Goal: Obtain resource: Obtain resource

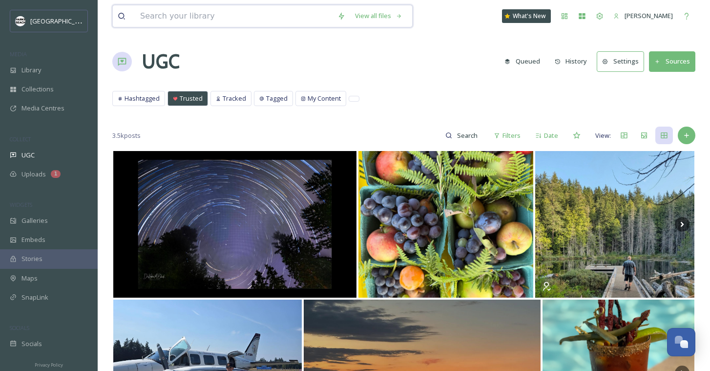
click at [141, 12] on input at bounding box center [233, 15] width 197 height 21
type input "i"
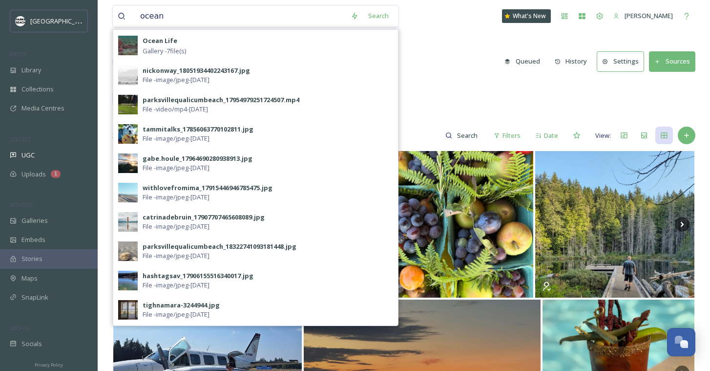
click at [438, 57] on div "UGC Queued History Settings Sources" at bounding box center [403, 61] width 583 height 29
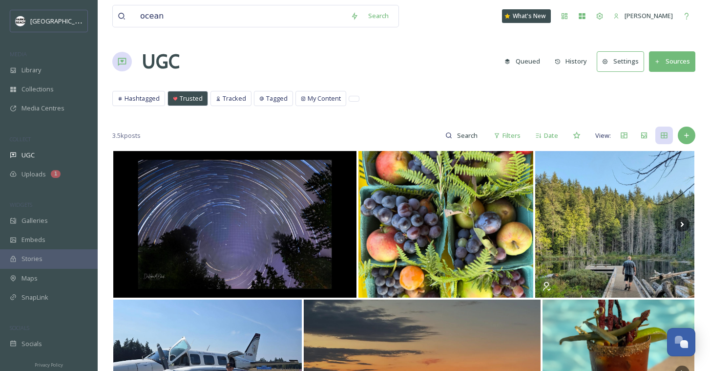
click at [224, 108] on div "Hashtagged Trusted Tracked Tagged My Content Hashtagged Trusted Tracked Tagged …" at bounding box center [403, 101] width 583 height 20
click at [224, 99] on span "Tracked" at bounding box center [234, 98] width 23 height 9
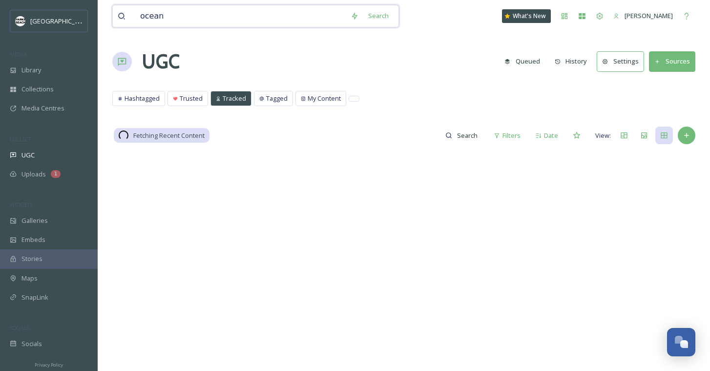
click at [172, 17] on input "ocean" at bounding box center [240, 15] width 211 height 21
type input "ocean_eco"
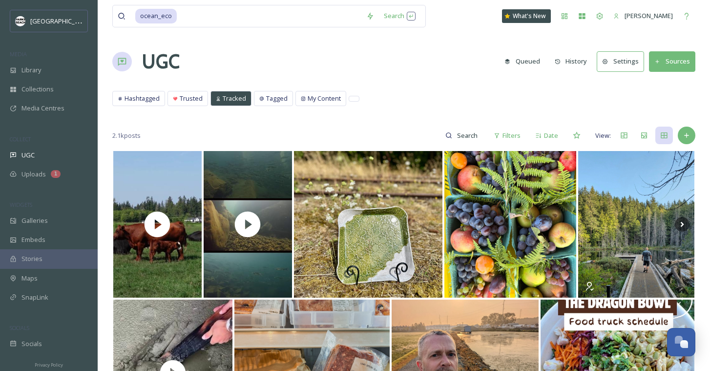
click at [460, 134] on input at bounding box center [468, 136] width 32 height 20
type input "ocean_eco"
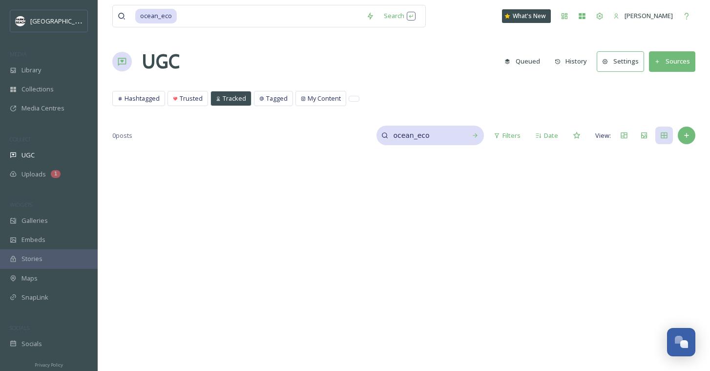
click at [458, 138] on input "ocean_eco" at bounding box center [424, 136] width 73 height 20
click at [271, 103] on span "Tagged" at bounding box center [276, 98] width 21 height 9
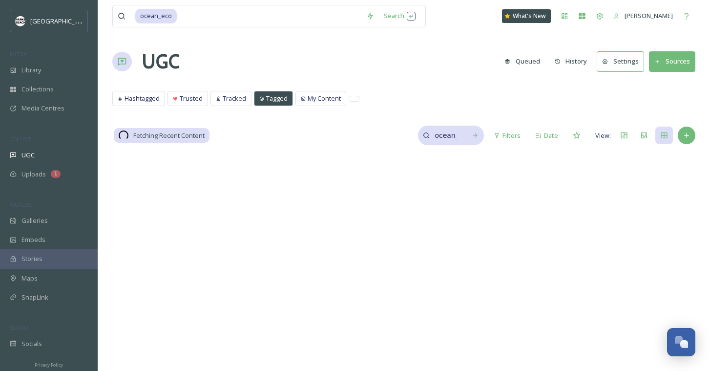
click at [463, 139] on div "ocean_eco" at bounding box center [451, 136] width 66 height 20
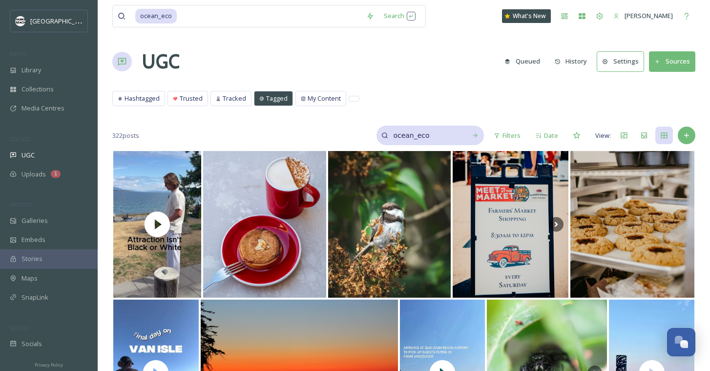
click at [449, 138] on input "ocean_eco" at bounding box center [424, 136] width 73 height 20
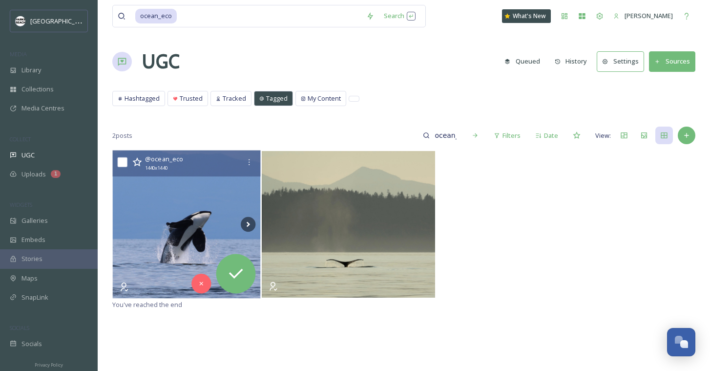
click at [186, 241] on img at bounding box center [187, 224] width 148 height 148
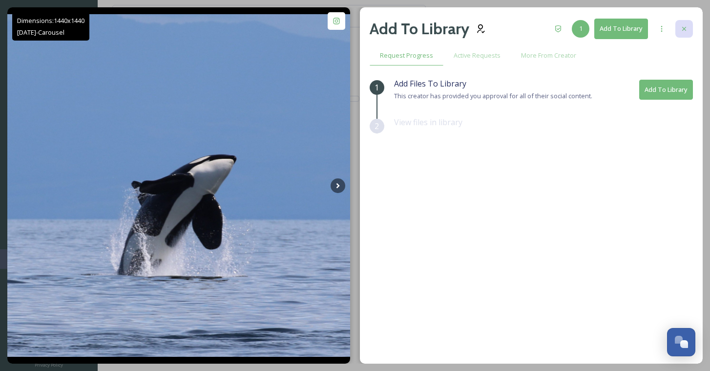
click at [688, 29] on div at bounding box center [685, 29] width 18 height 18
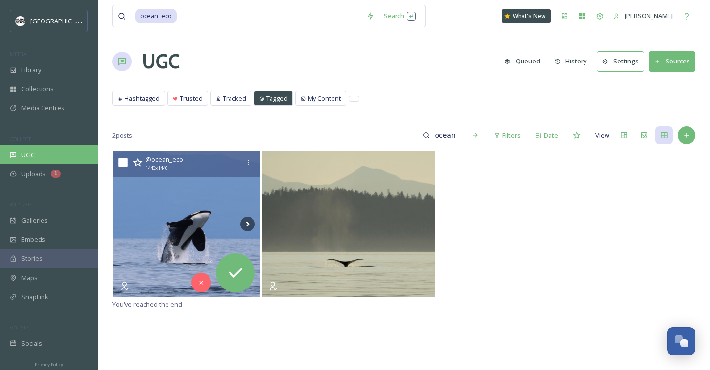
click at [52, 147] on div "UGC" at bounding box center [49, 155] width 98 height 19
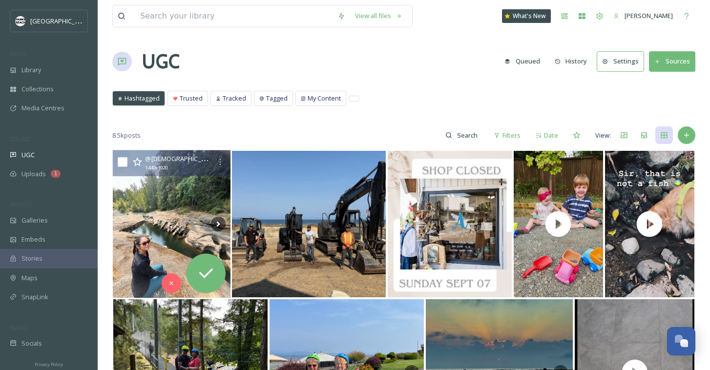
click at [172, 199] on img at bounding box center [172, 224] width 118 height 148
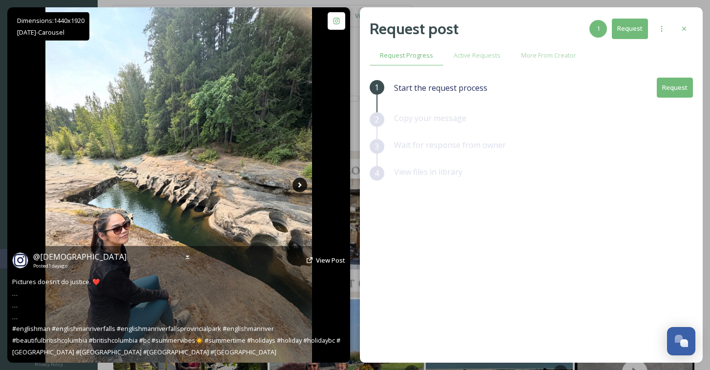
click at [302, 183] on icon at bounding box center [300, 185] width 15 height 15
click at [300, 184] on icon at bounding box center [299, 185] width 3 height 5
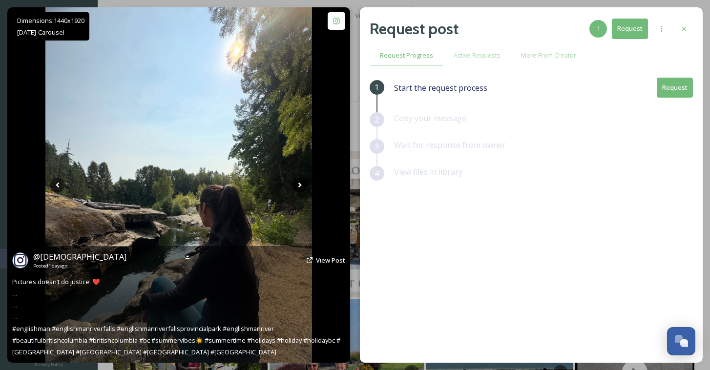
click at [300, 184] on icon at bounding box center [299, 185] width 3 height 5
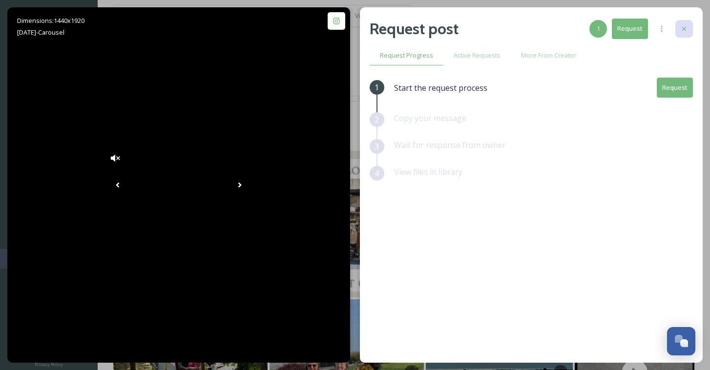
click at [685, 27] on icon at bounding box center [684, 29] width 8 height 8
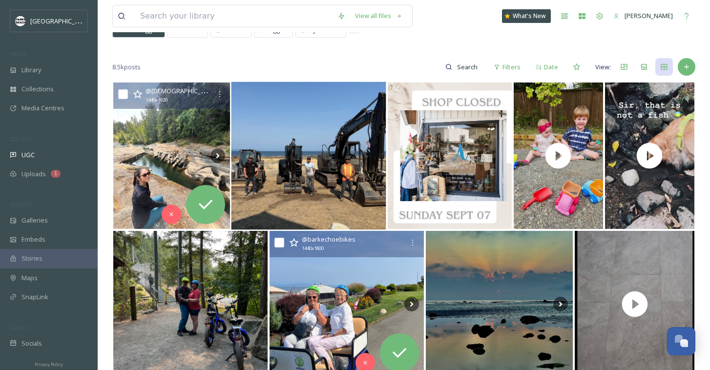
scroll to position [92, 0]
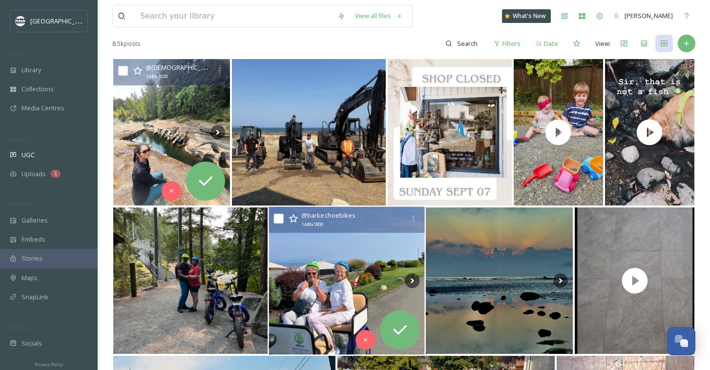
click at [307, 272] on img at bounding box center [347, 281] width 156 height 148
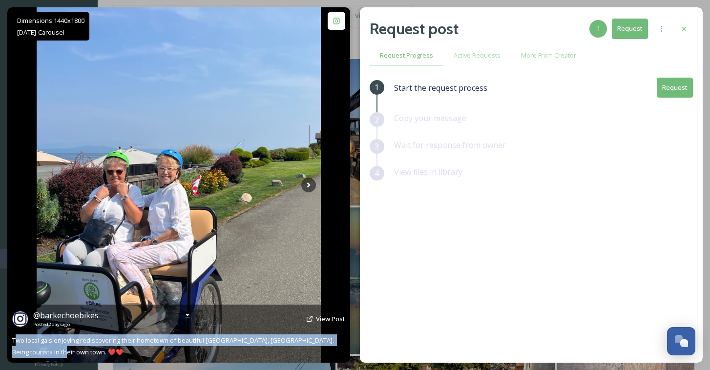
drag, startPoint x: 14, startPoint y: 342, endPoint x: 62, endPoint y: 348, distance: 47.8
click at [62, 348] on div "@ barkechoebikes Posted 2 days ago View Post Two local gals enjoying rediscover…" at bounding box center [178, 334] width 343 height 58
drag, startPoint x: 57, startPoint y: 353, endPoint x: 13, endPoint y: 338, distance: 46.8
click at [13, 338] on div "@ barkechoebikes Posted 2 days ago View Post Two local gals enjoying rediscover…" at bounding box center [178, 334] width 343 height 58
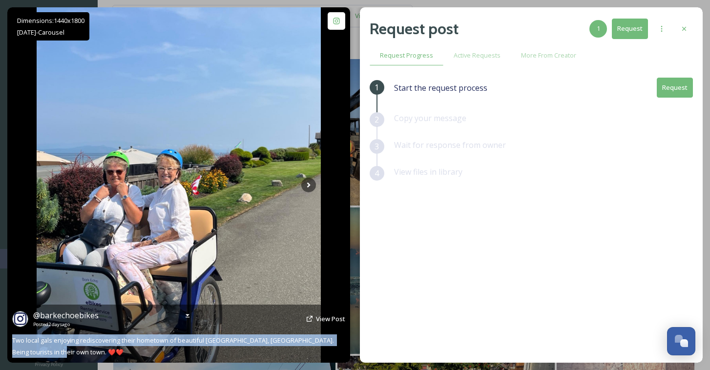
copy span "Two local gals enjoying rediscovering their hometown of beautiful Qualicum Beac…"
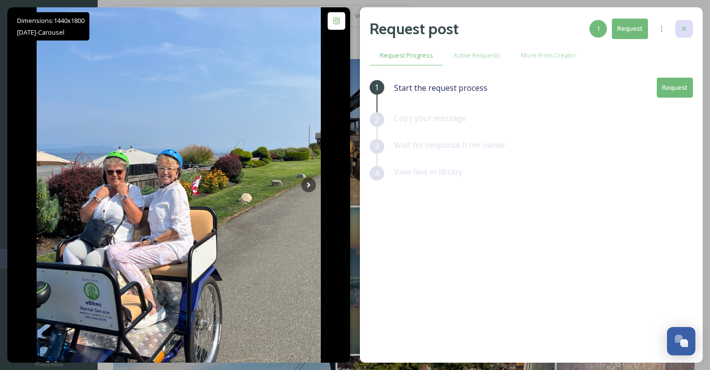
click at [684, 30] on icon at bounding box center [684, 29] width 8 height 8
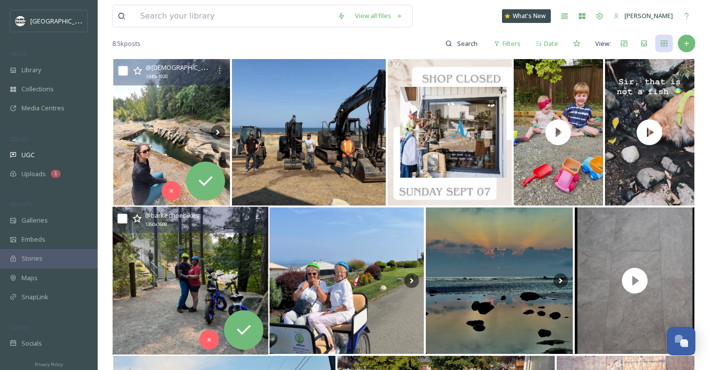
click at [182, 281] on img at bounding box center [190, 281] width 156 height 148
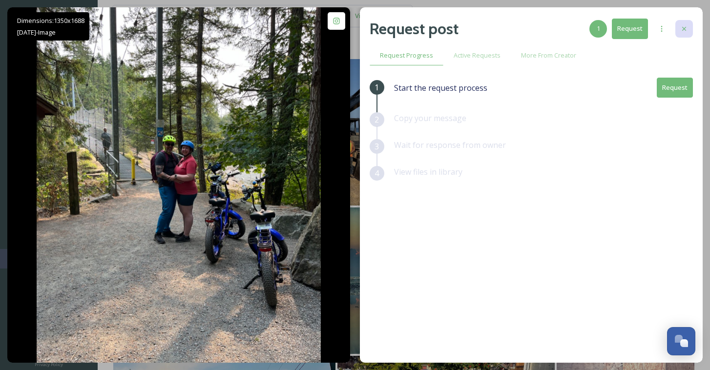
click at [685, 26] on icon at bounding box center [684, 29] width 8 height 8
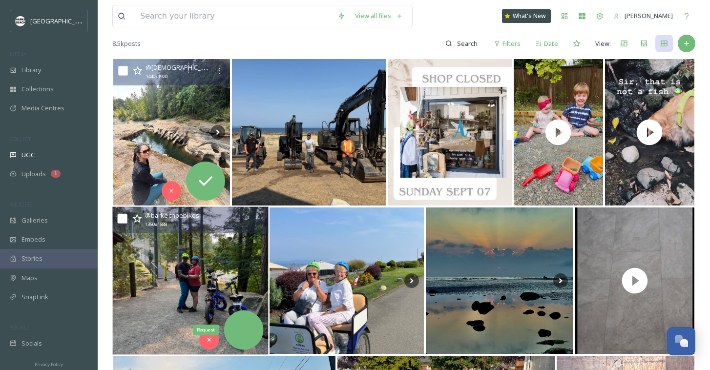
click at [248, 339] on icon at bounding box center [244, 330] width 20 height 20
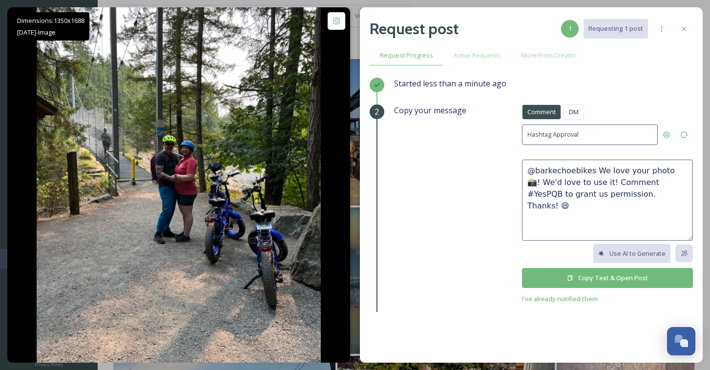
click at [601, 278] on button "Copy Text & Open Post" at bounding box center [607, 278] width 171 height 20
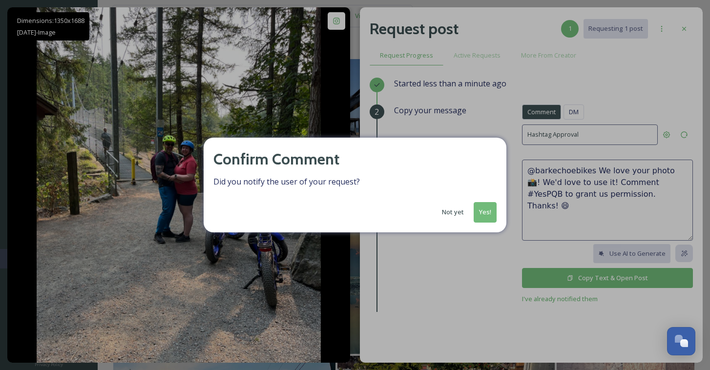
click at [487, 209] on button "Yes!" at bounding box center [485, 212] width 23 height 20
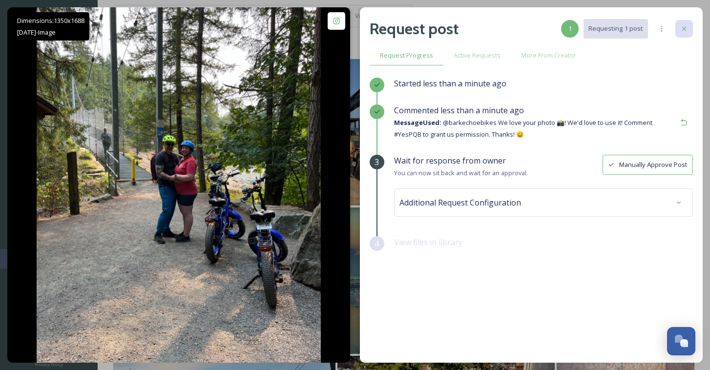
click at [687, 27] on icon at bounding box center [684, 29] width 8 height 8
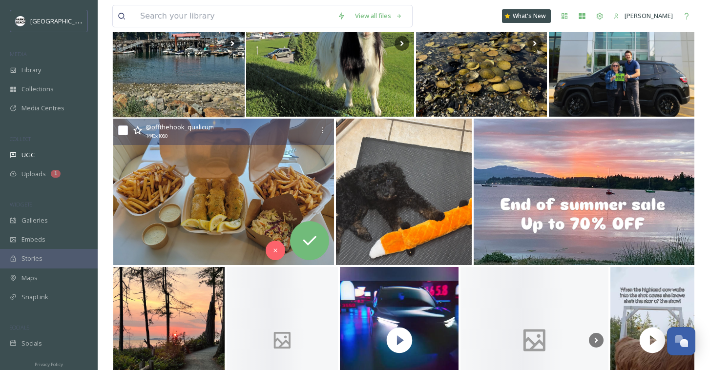
scroll to position [907, 0]
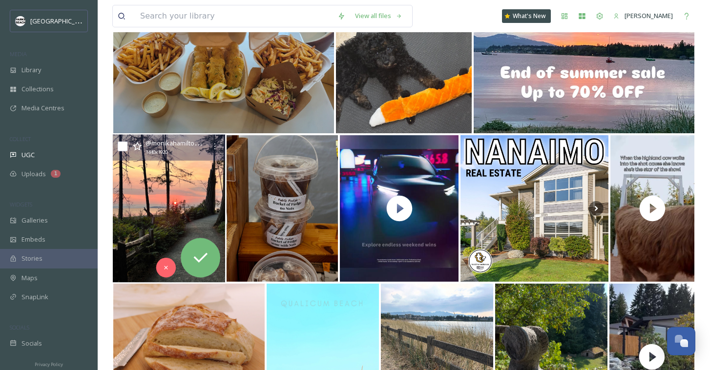
click at [151, 206] on img at bounding box center [169, 209] width 112 height 148
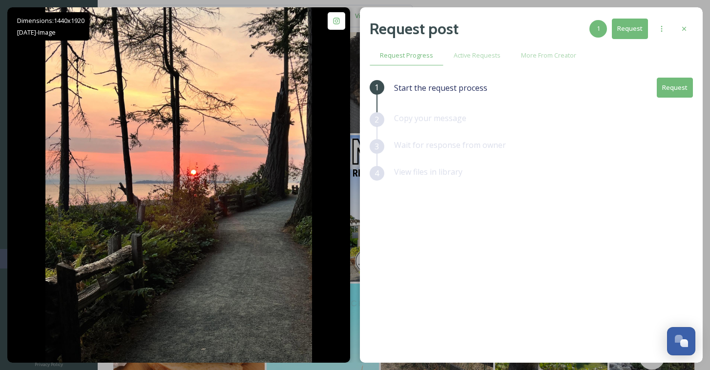
click at [672, 90] on button "Request" at bounding box center [675, 88] width 36 height 20
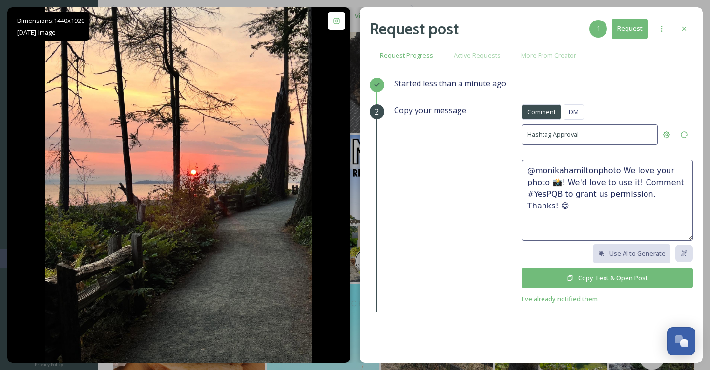
click at [582, 274] on button "Copy Text & Open Post" at bounding box center [607, 278] width 171 height 20
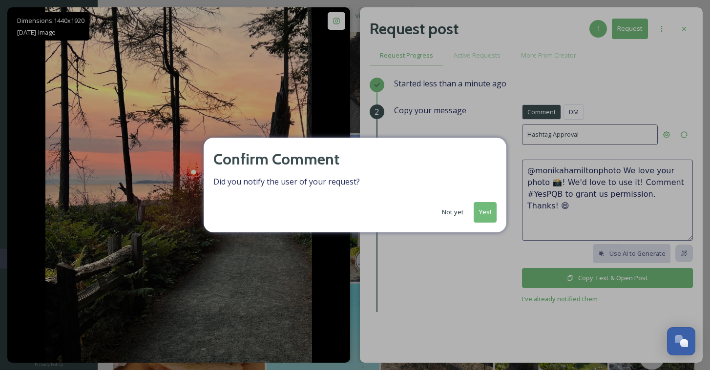
click at [489, 213] on button "Yes!" at bounding box center [485, 212] width 23 height 20
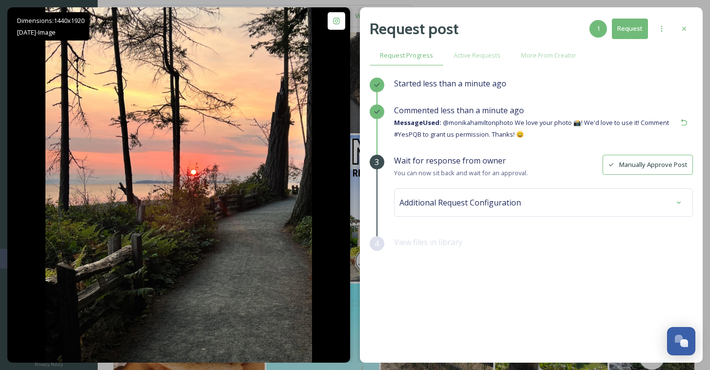
click at [628, 161] on button "Manually Approve Post" at bounding box center [648, 165] width 90 height 20
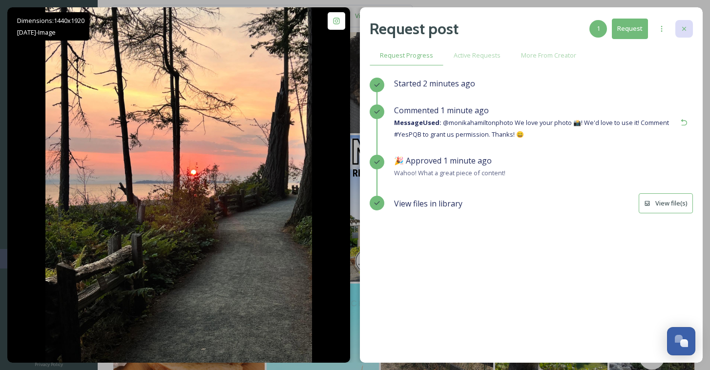
click at [686, 27] on icon at bounding box center [684, 29] width 8 height 8
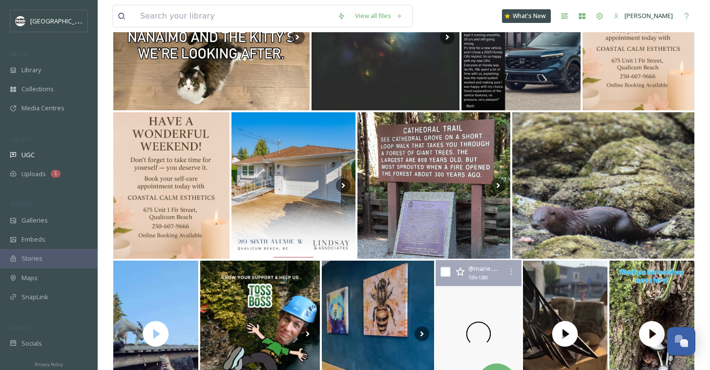
scroll to position [2006, 0]
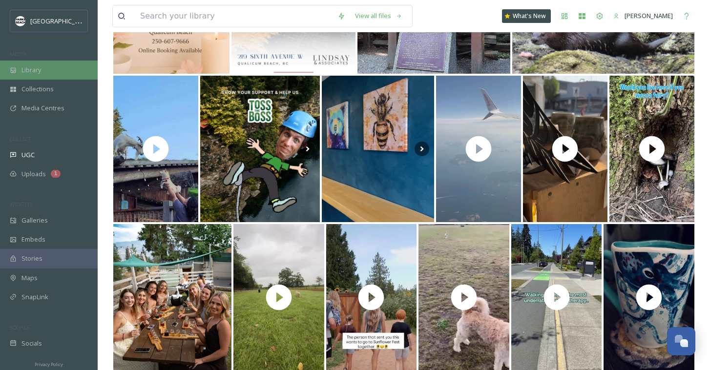
click at [33, 67] on span "Library" at bounding box center [31, 69] width 20 height 9
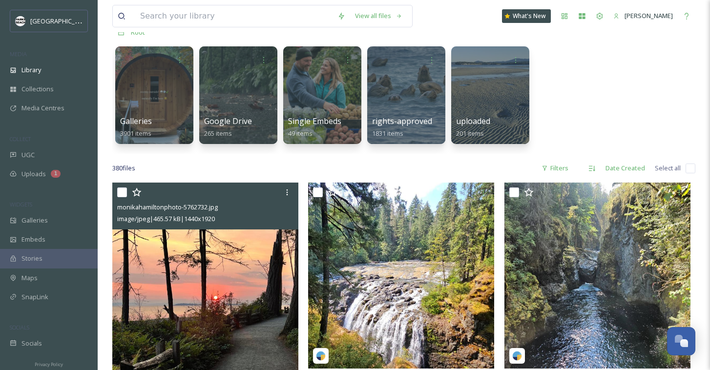
scroll to position [106, 0]
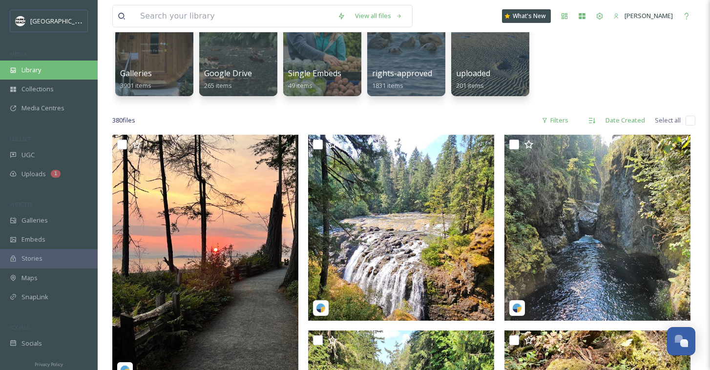
click at [36, 71] on span "Library" at bounding box center [31, 69] width 20 height 9
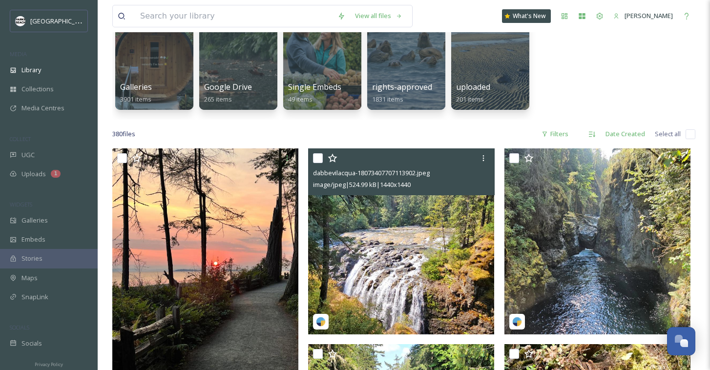
scroll to position [176, 0]
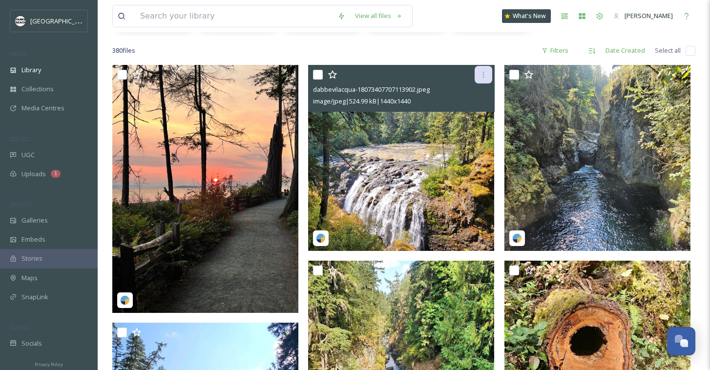
click at [483, 76] on icon at bounding box center [484, 75] width 8 height 8
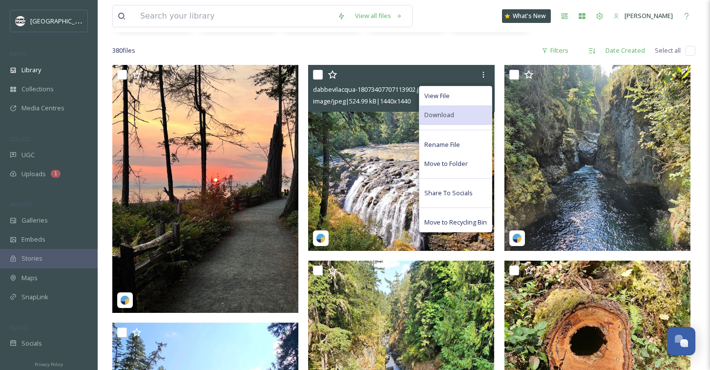
click at [454, 112] on div "Download" at bounding box center [456, 115] width 72 height 19
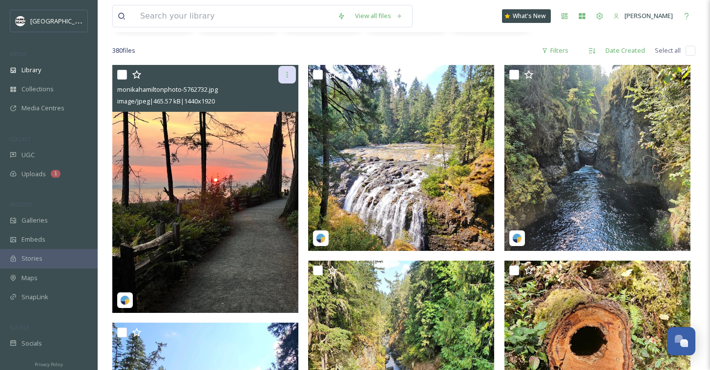
click at [290, 69] on div at bounding box center [287, 75] width 18 height 18
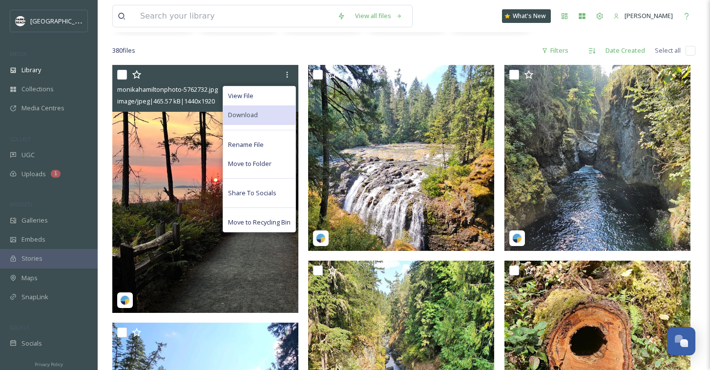
click at [260, 112] on div "Download" at bounding box center [259, 115] width 72 height 19
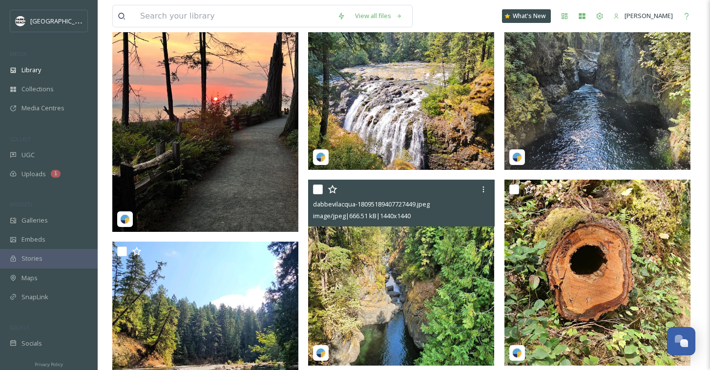
scroll to position [334, 0]
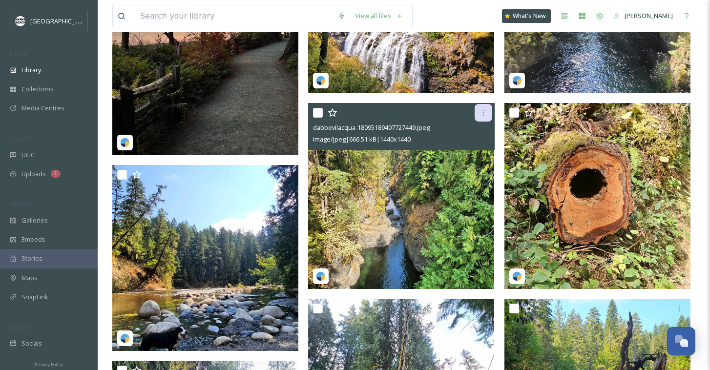
click at [483, 114] on icon at bounding box center [484, 113] width 8 height 8
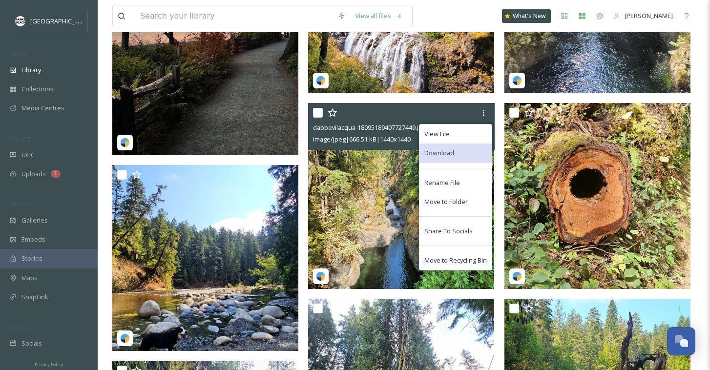
click at [453, 151] on span "Download" at bounding box center [439, 152] width 30 height 9
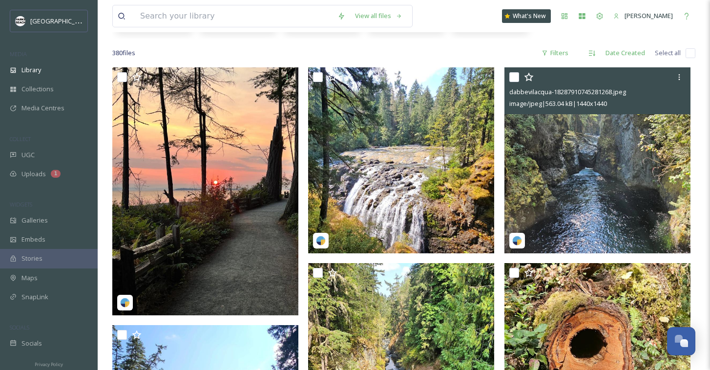
scroll to position [90, 0]
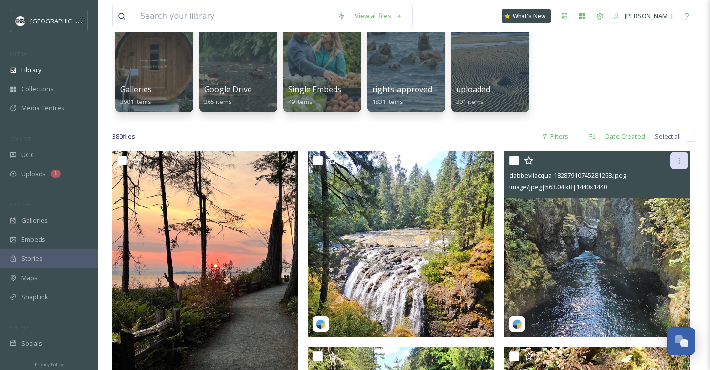
click at [683, 158] on div at bounding box center [680, 161] width 18 height 18
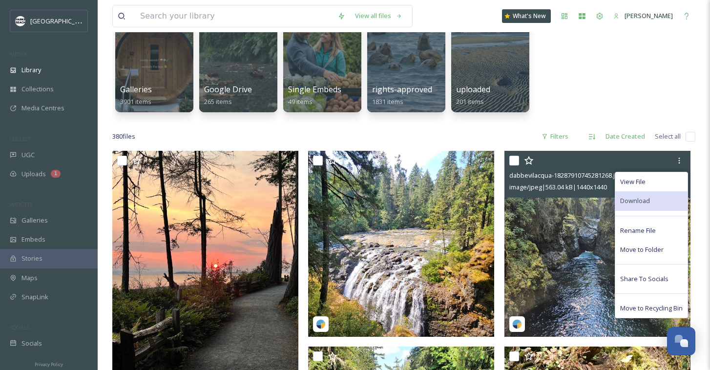
click at [645, 202] on span "Download" at bounding box center [635, 200] width 30 height 9
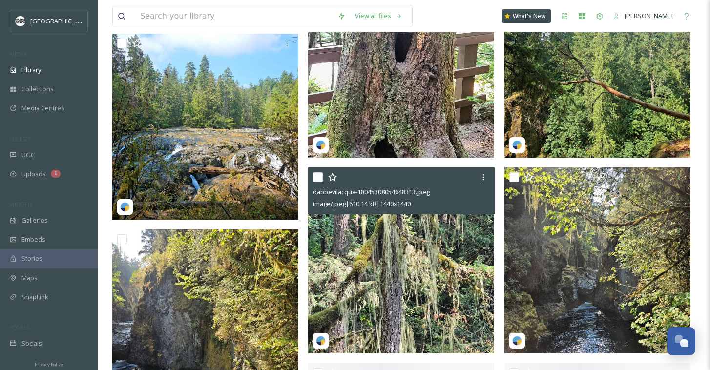
scroll to position [902, 0]
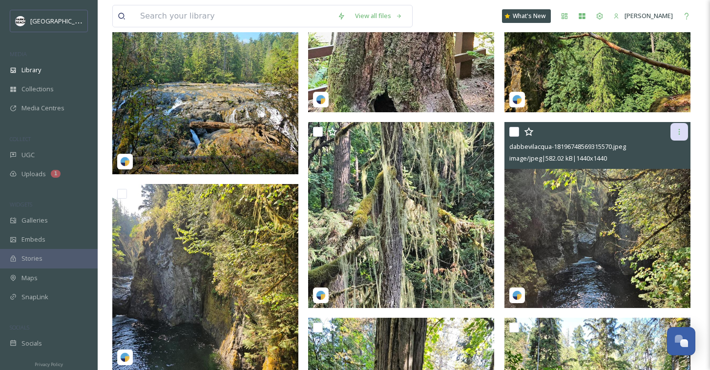
click at [682, 132] on icon at bounding box center [680, 132] width 8 height 8
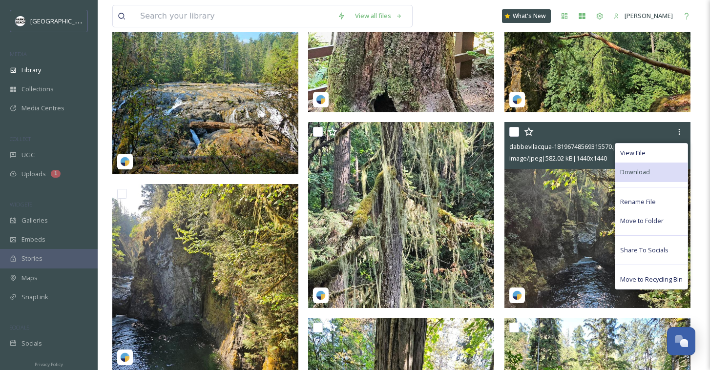
click at [651, 176] on div "Download" at bounding box center [651, 172] width 72 height 19
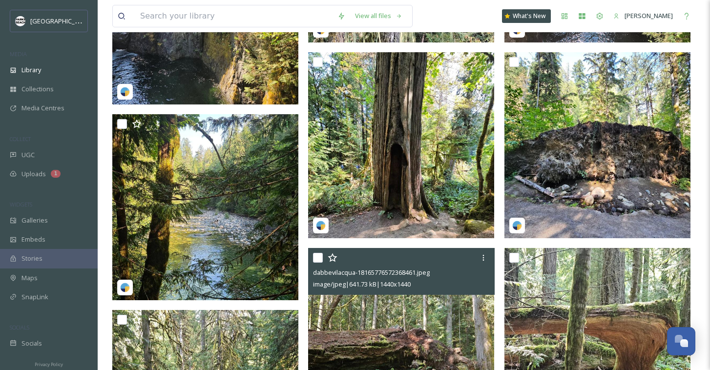
scroll to position [1126, 0]
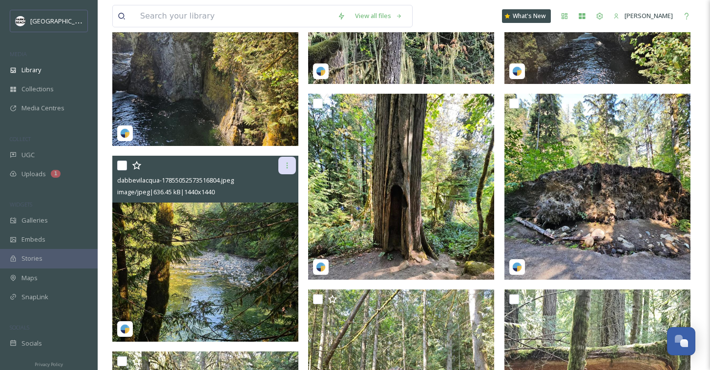
click at [289, 166] on icon at bounding box center [287, 166] width 8 height 8
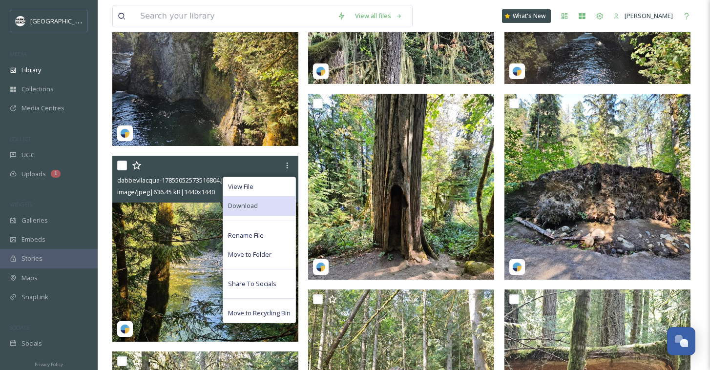
click at [246, 206] on span "Download" at bounding box center [243, 205] width 30 height 9
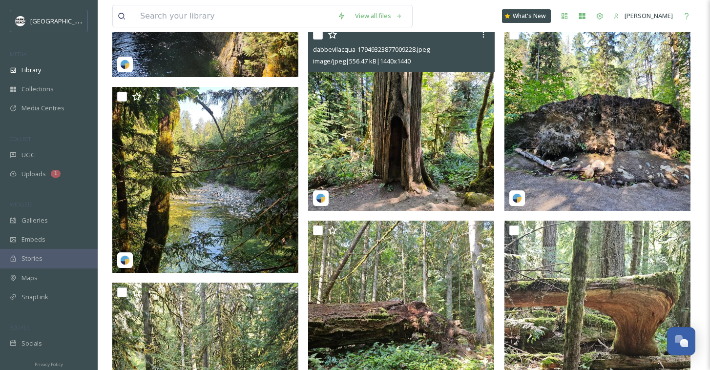
scroll to position [1265, 0]
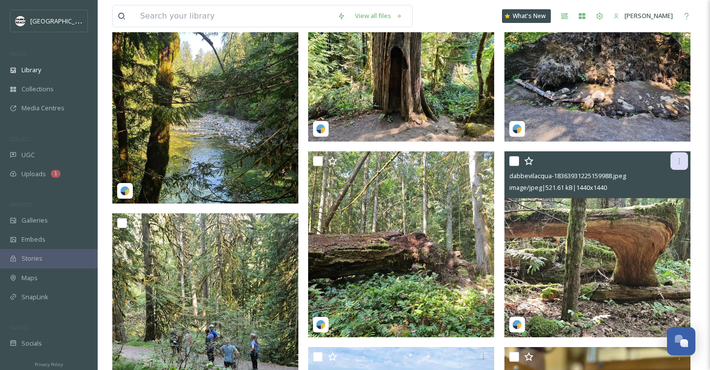
click at [679, 162] on icon at bounding box center [680, 161] width 8 height 8
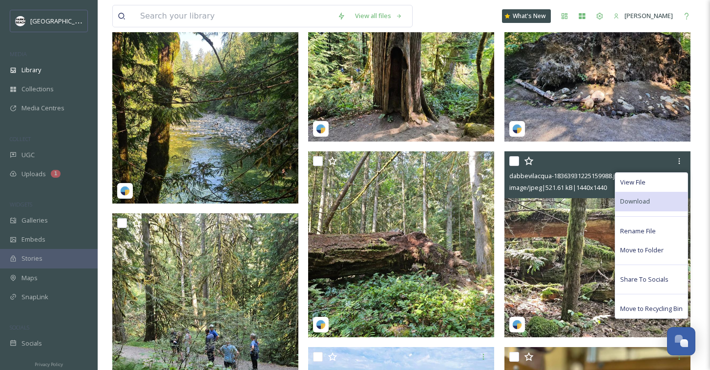
click at [648, 196] on div "Download" at bounding box center [651, 201] width 72 height 19
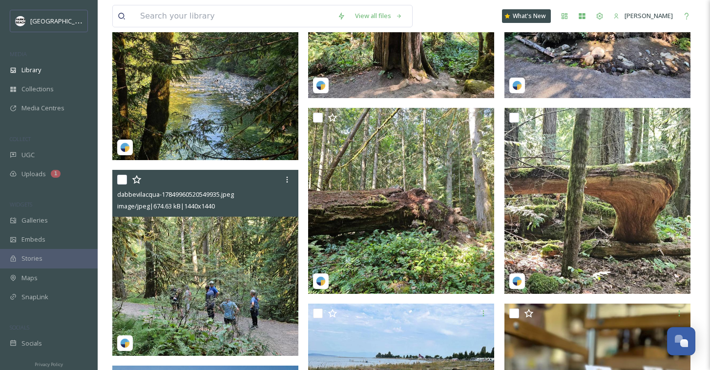
scroll to position [1341, 0]
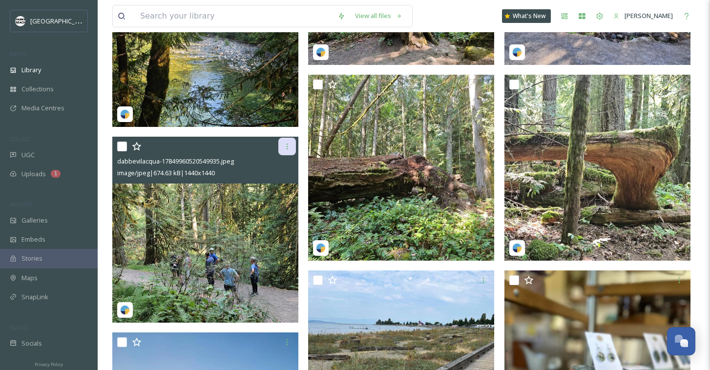
click at [290, 148] on icon at bounding box center [287, 147] width 8 height 8
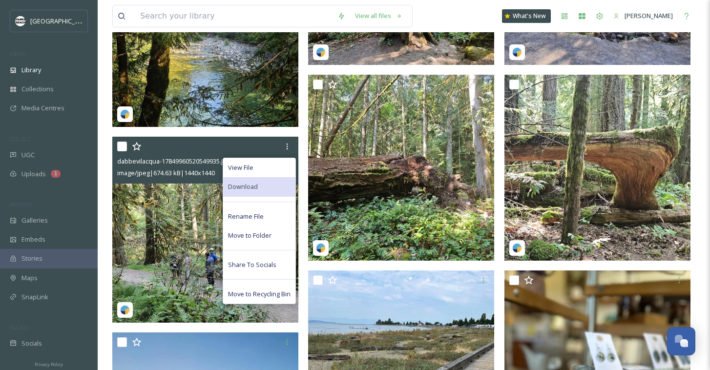
click at [261, 186] on div "Download" at bounding box center [259, 186] width 72 height 19
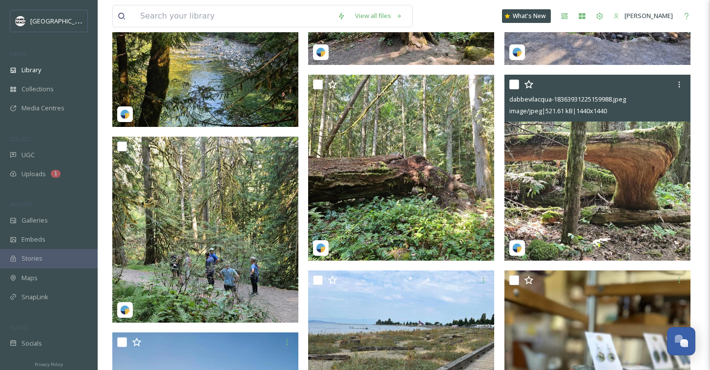
click at [622, 173] on img at bounding box center [598, 168] width 186 height 186
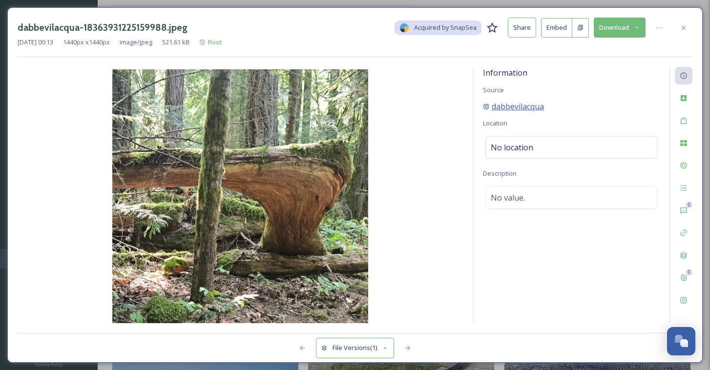
click at [526, 104] on span "dabbevilacqua" at bounding box center [518, 107] width 52 height 12
click at [525, 107] on span "dabbevilacqua" at bounding box center [518, 107] width 52 height 12
drag, startPoint x: 561, startPoint y: 105, endPoint x: 488, endPoint y: 102, distance: 72.9
click at [488, 102] on div "dabbevilacqua" at bounding box center [571, 107] width 177 height 12
copy span "dabbevilacqua"
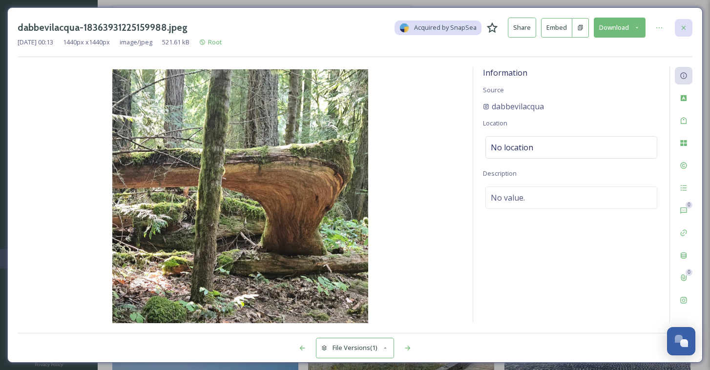
click at [683, 30] on icon at bounding box center [684, 28] width 8 height 8
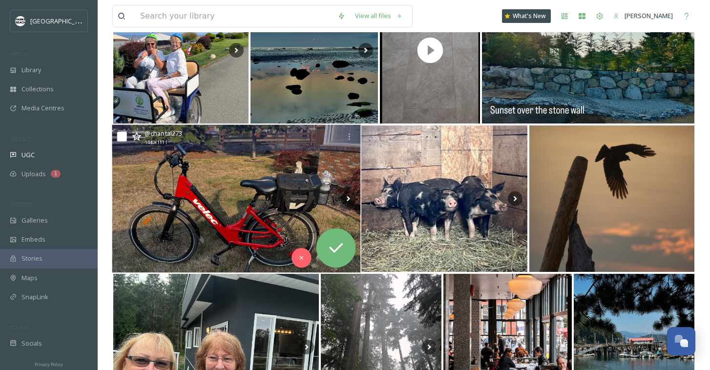
scroll to position [405, 0]
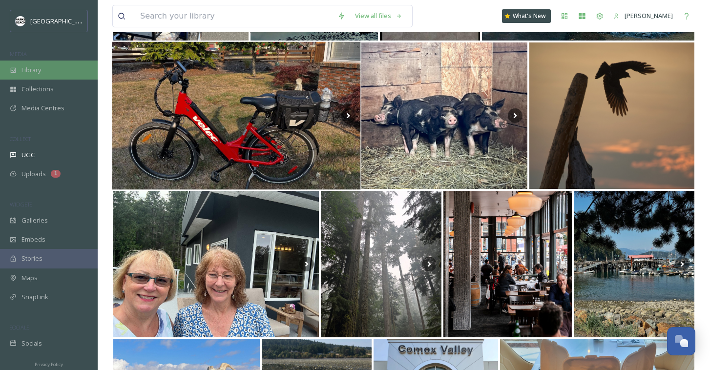
click at [45, 71] on div "Library" at bounding box center [49, 70] width 98 height 19
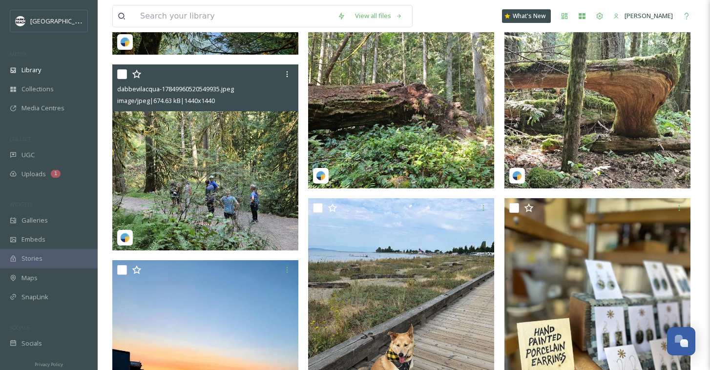
scroll to position [1468, 0]
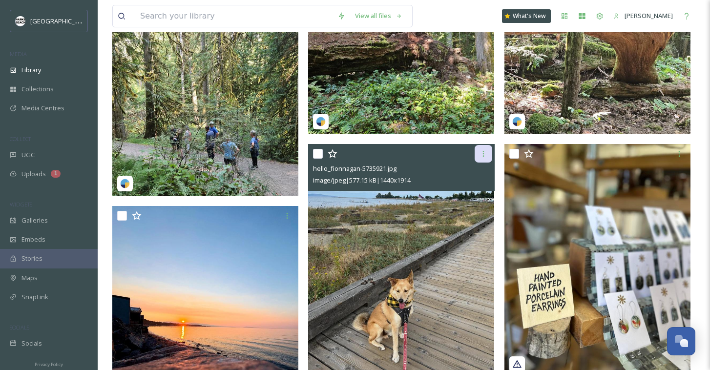
click at [486, 153] on icon at bounding box center [484, 154] width 8 height 8
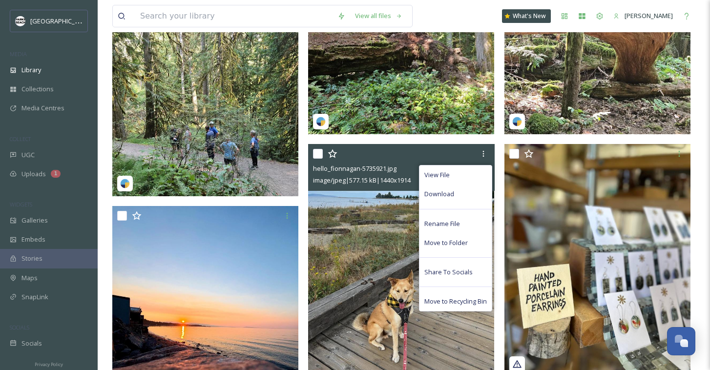
click at [341, 277] on img at bounding box center [401, 267] width 186 height 247
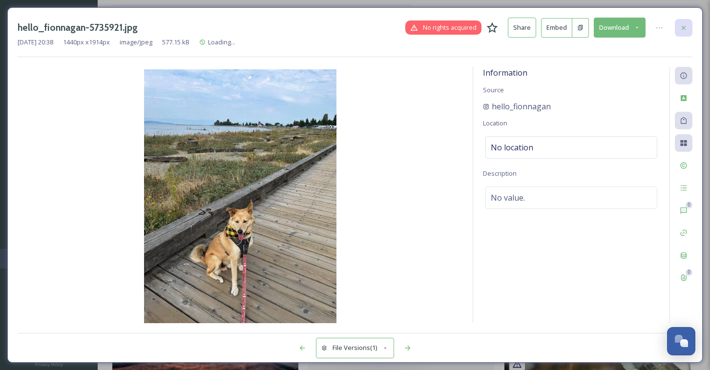
click at [689, 23] on div at bounding box center [684, 28] width 18 height 18
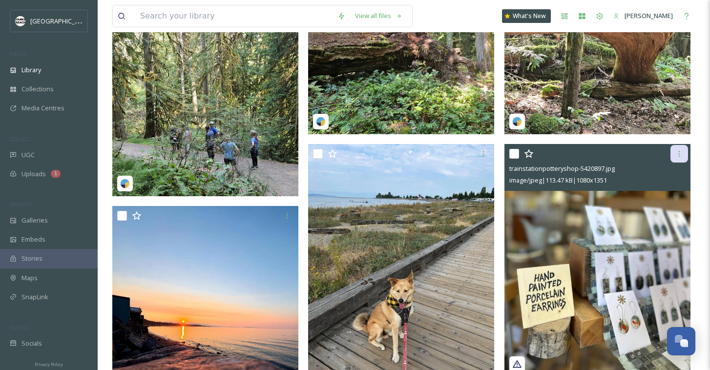
click at [682, 153] on icon at bounding box center [680, 154] width 8 height 8
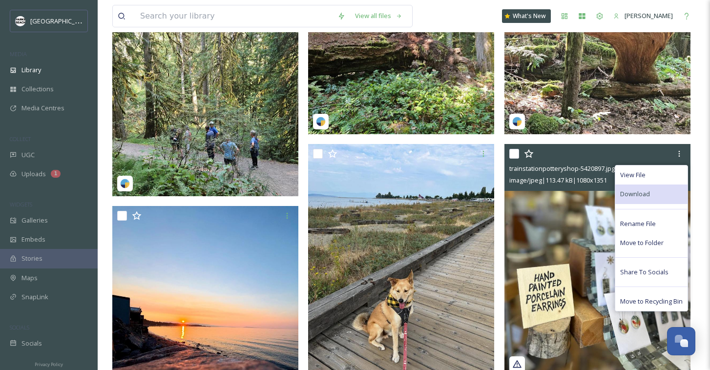
click at [650, 191] on div "Download" at bounding box center [651, 194] width 72 height 19
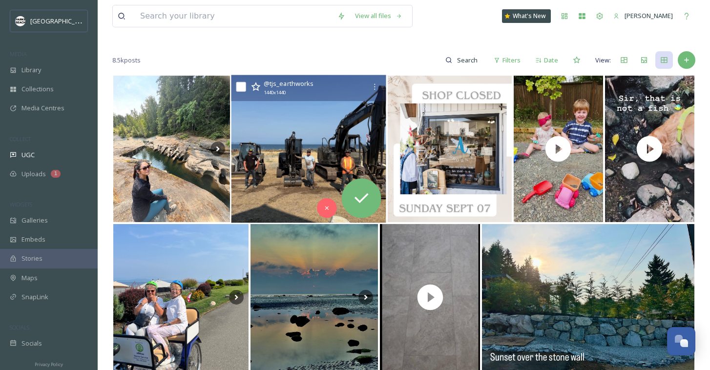
scroll to position [145, 0]
